Goal: Check status: Check status

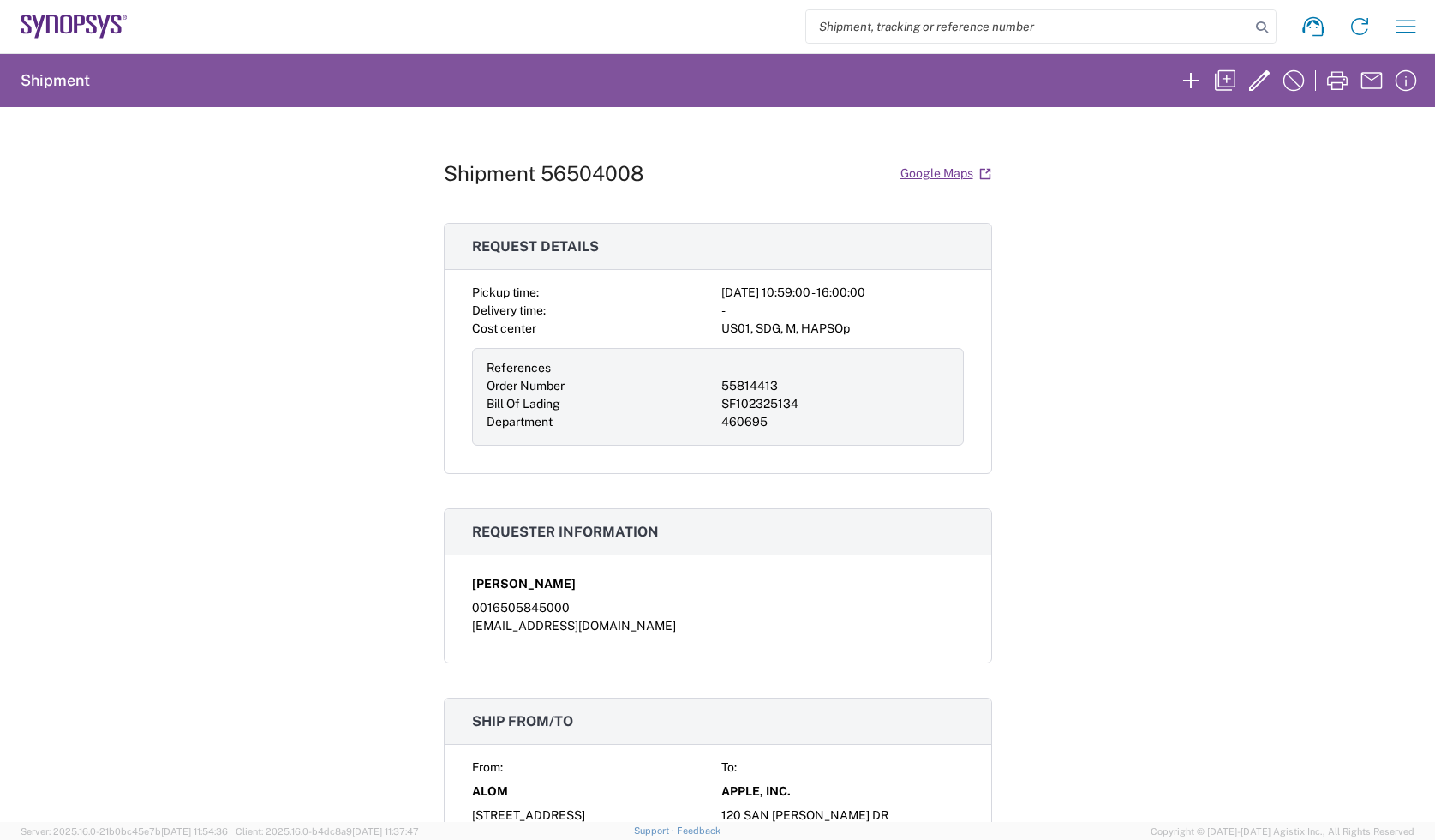
click at [71, 9] on agx-form-navbar "Shipment request Shipment tracking Employee non-product shipment request My shi…" at bounding box center [717, 26] width 1435 height 53
click at [63, 16] on icon at bounding box center [66, 24] width 12 height 18
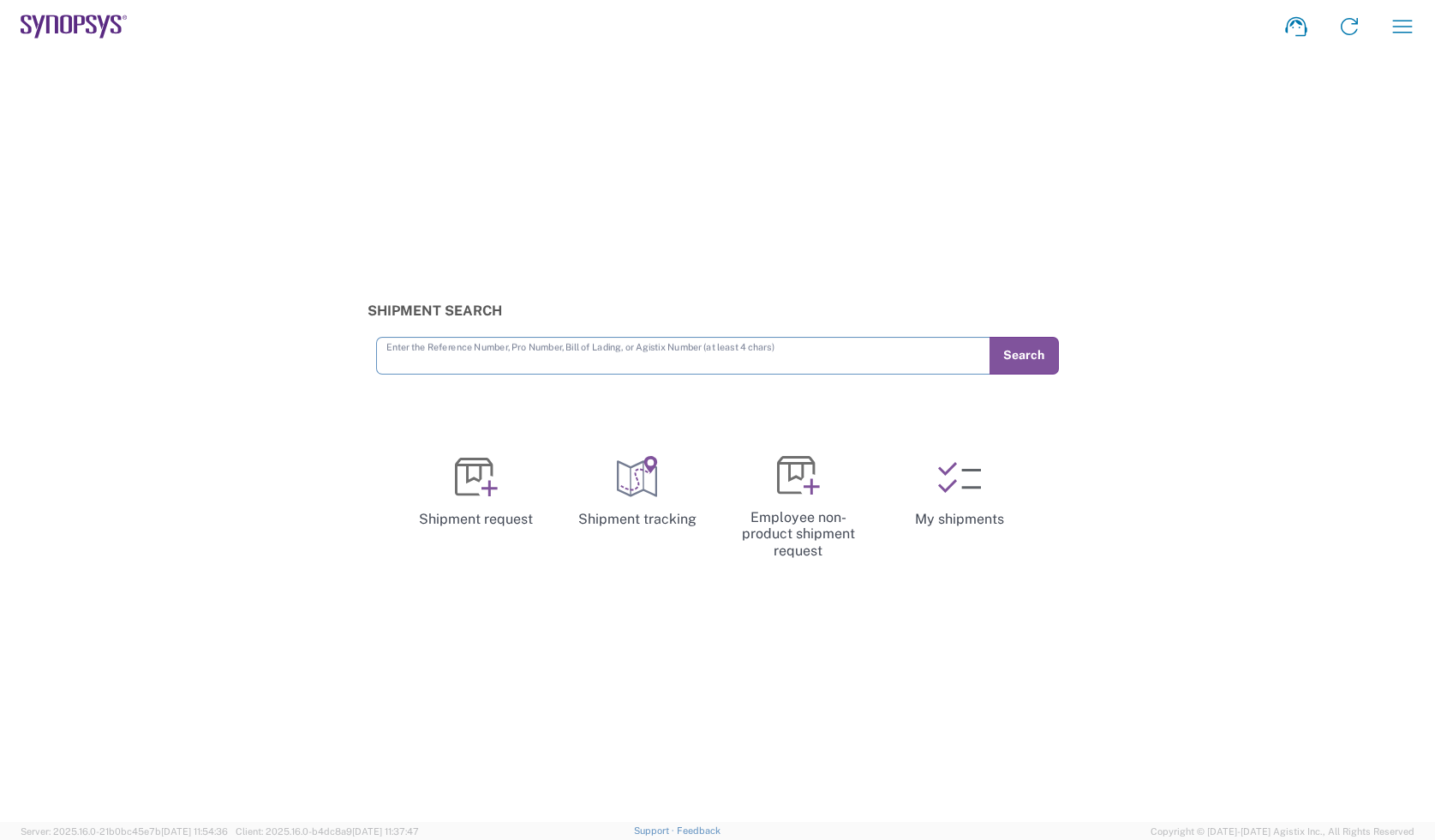
click at [484, 366] on input "text" at bounding box center [683, 354] width 594 height 30
type input "56506895"
click at [1067, 358] on form "56506895 Enter the Reference Number, Pro Number, Bill of Lading, or Agistix Num…" at bounding box center [717, 356] width 700 height 38
click at [1059, 358] on form "56506895 Enter the Reference Number, Pro Number, Bill of Lading, or Agistix Num…" at bounding box center [717, 356] width 700 height 38
click at [1054, 359] on button "Search" at bounding box center [1023, 356] width 71 height 38
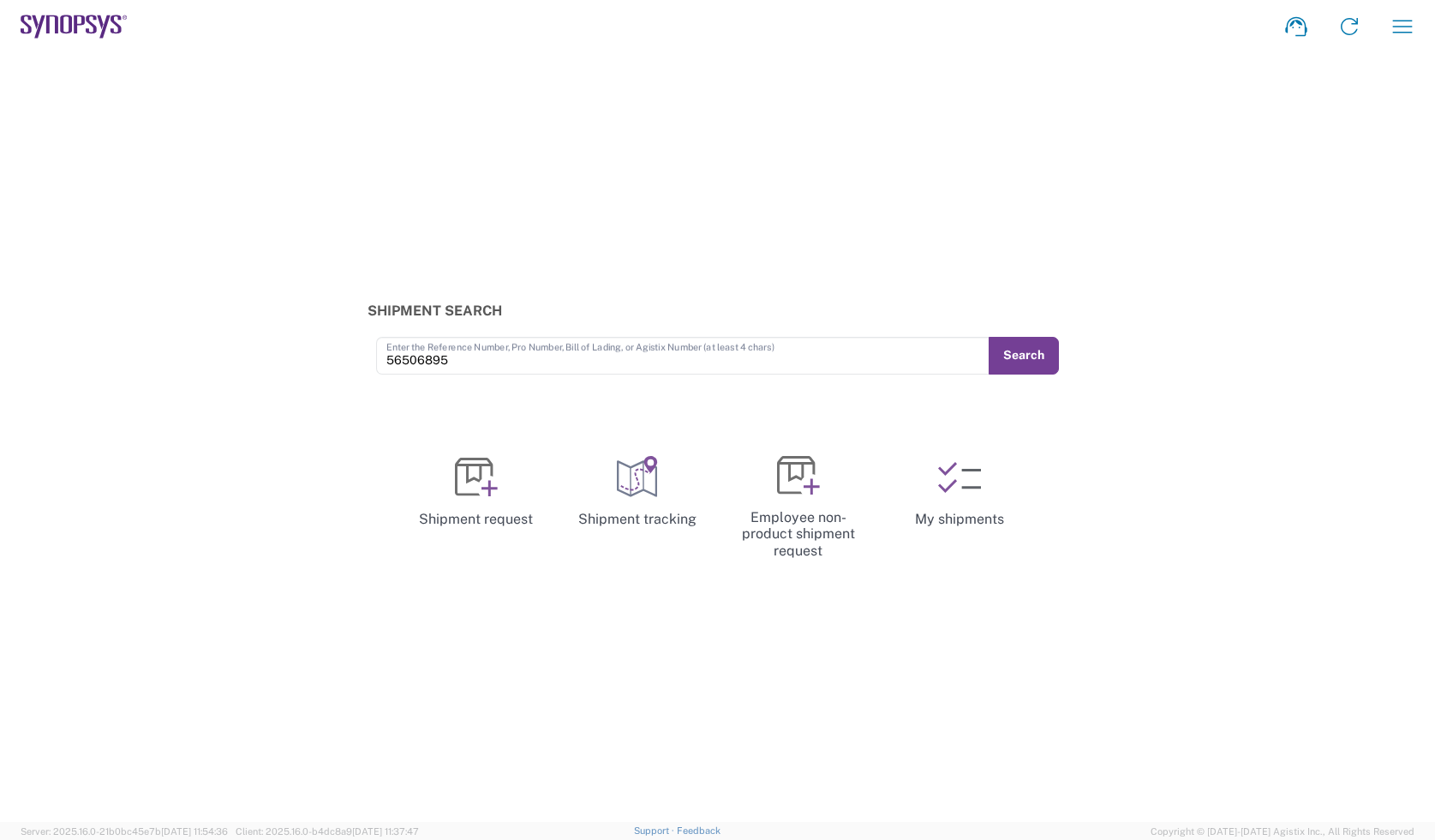
click at [1041, 352] on button "Search" at bounding box center [1023, 356] width 71 height 38
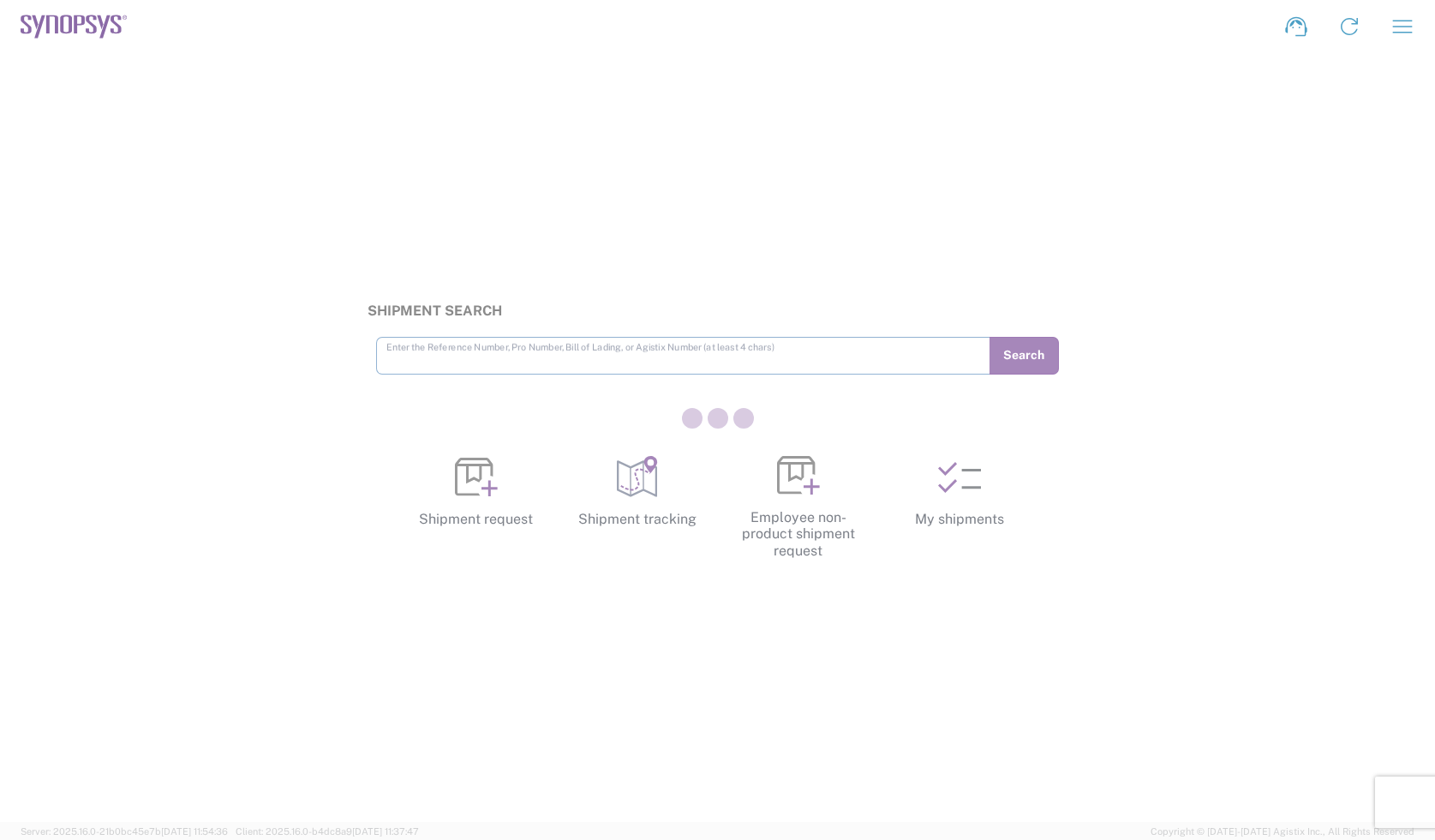
click at [424, 352] on div at bounding box center [717, 420] width 1435 height 840
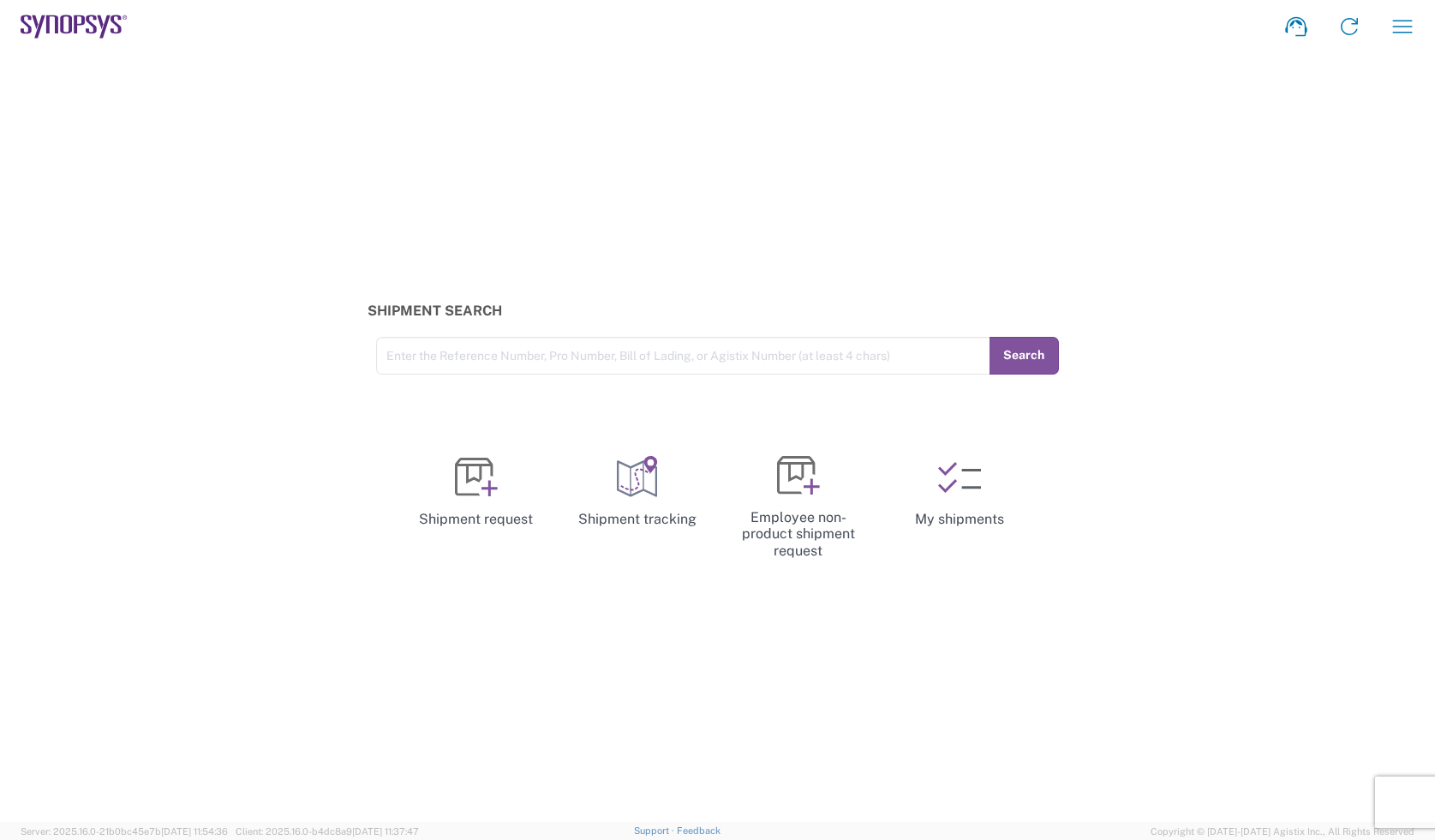
click at [850, 177] on div "Shipment Search Enter the Reference Number, Pro Number, Bill of Lading, or Agis…" at bounding box center [717, 437] width 1435 height 768
